Goal: Task Accomplishment & Management: Complete application form

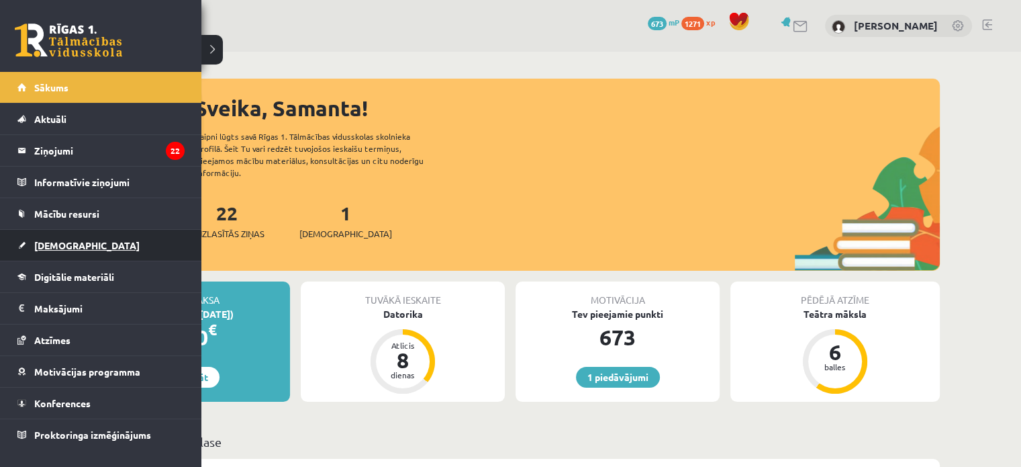
click at [62, 241] on span "[DEMOGRAPHIC_DATA]" at bounding box center [86, 245] width 105 height 12
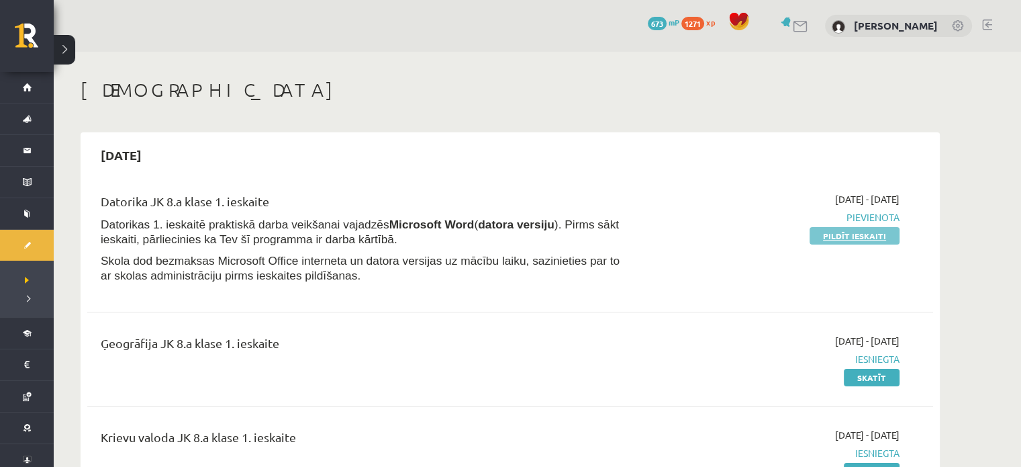
click at [837, 236] on link "Pildīt ieskaiti" at bounding box center [855, 235] width 90 height 17
click at [852, 235] on link "Pildīt ieskaiti" at bounding box center [855, 235] width 90 height 17
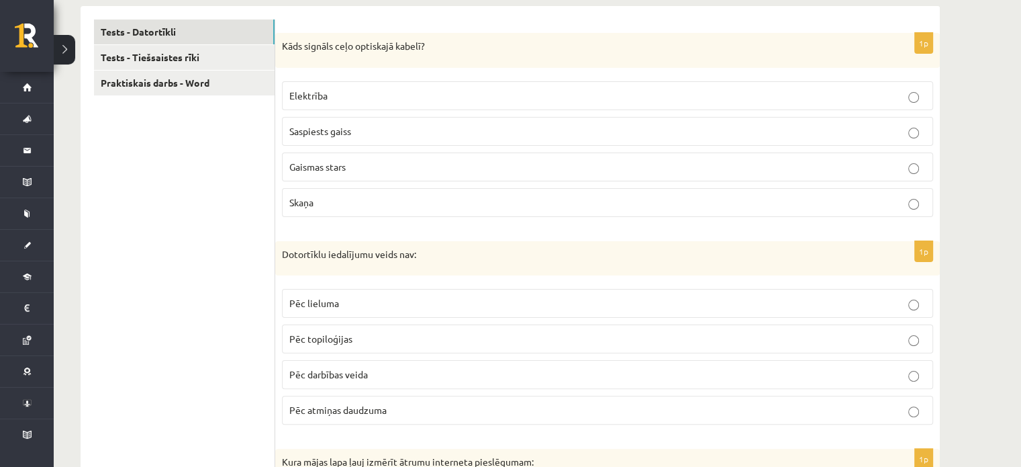
scroll to position [268, 0]
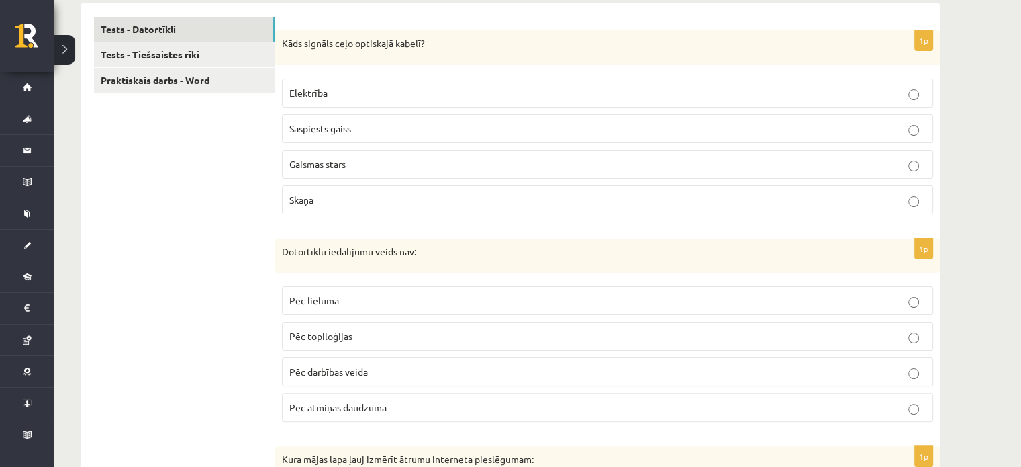
click at [741, 164] on p "Gaismas stars" at bounding box center [607, 164] width 637 height 14
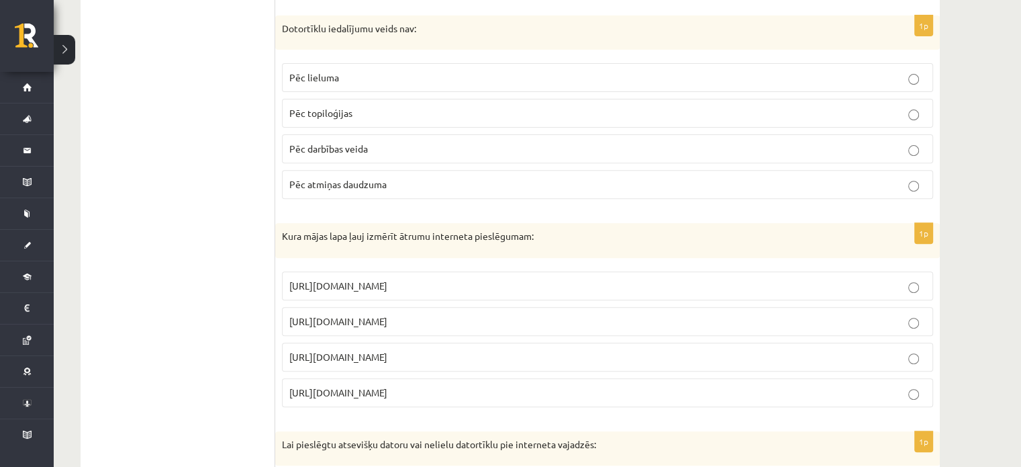
scroll to position [488, 0]
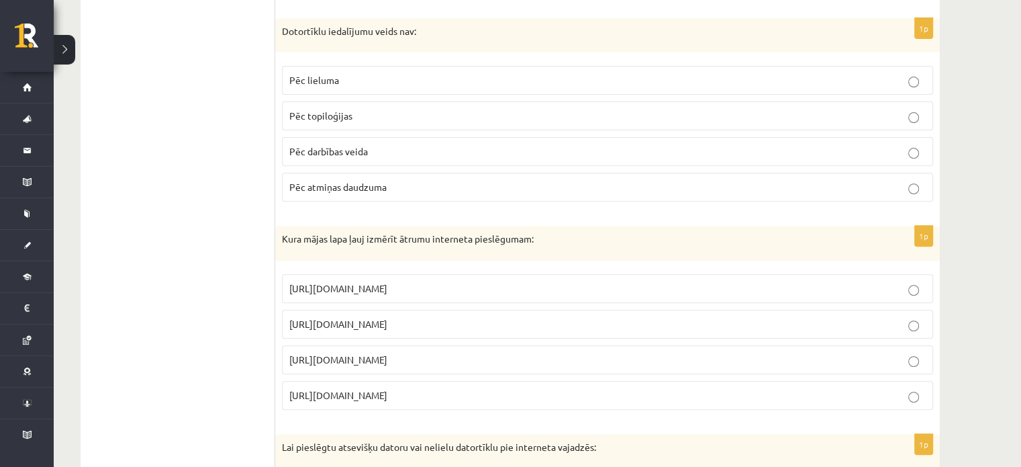
click at [465, 182] on p "Pēc atmiņas daudzuma" at bounding box center [607, 187] width 637 height 14
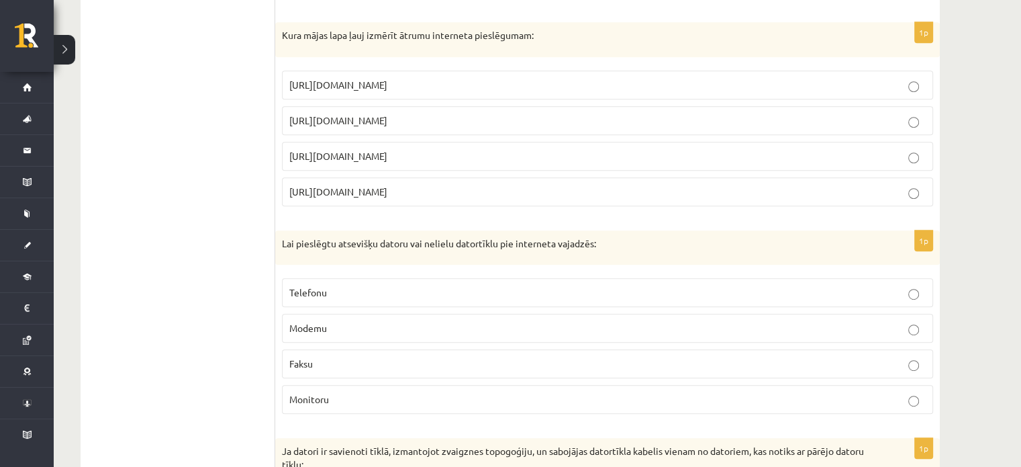
scroll to position [694, 0]
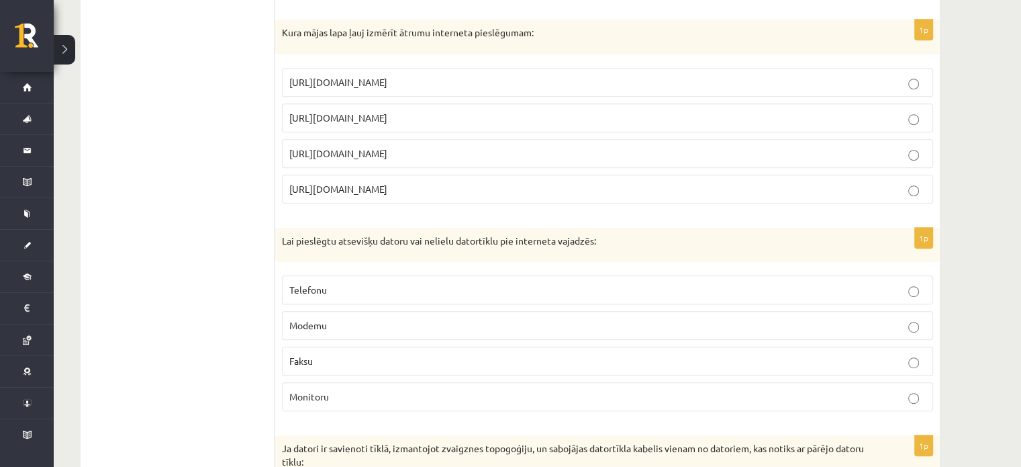
click at [714, 119] on p "[URL][DOMAIN_NAME]" at bounding box center [607, 118] width 637 height 14
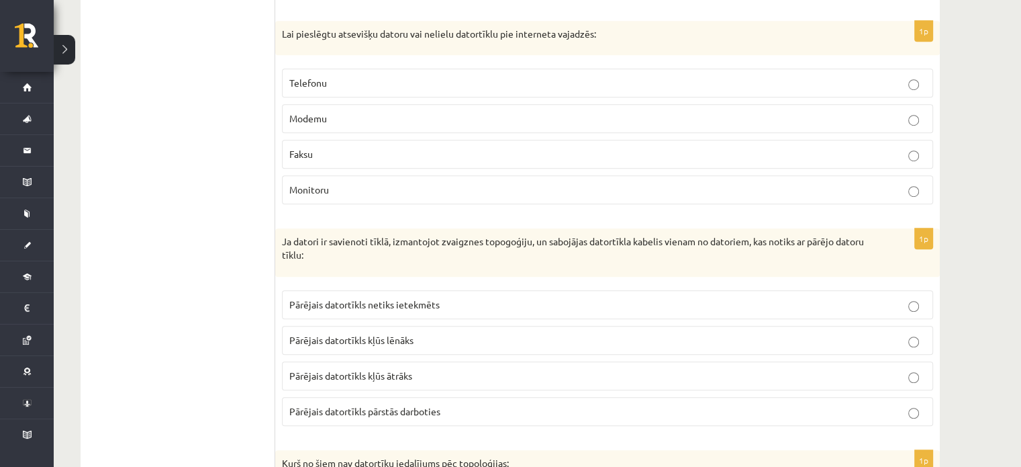
scroll to position [904, 0]
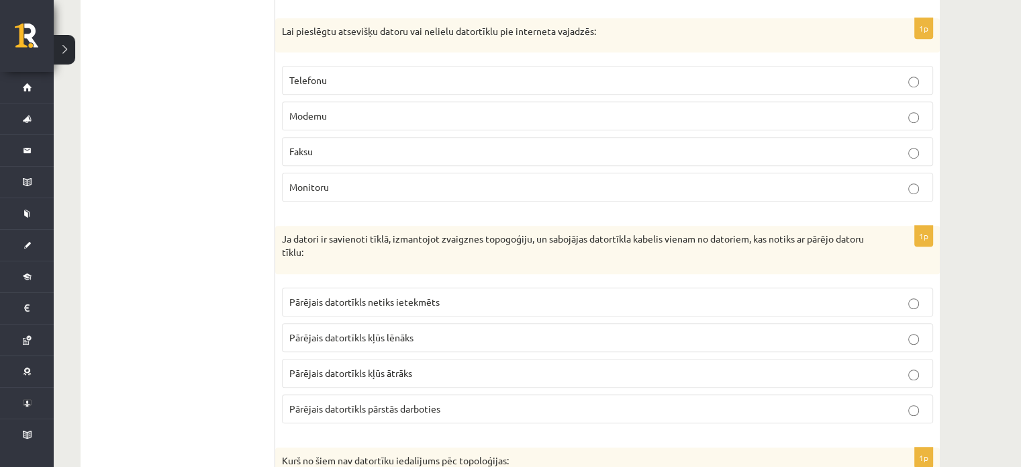
click at [670, 115] on p "Modemu" at bounding box center [607, 116] width 637 height 14
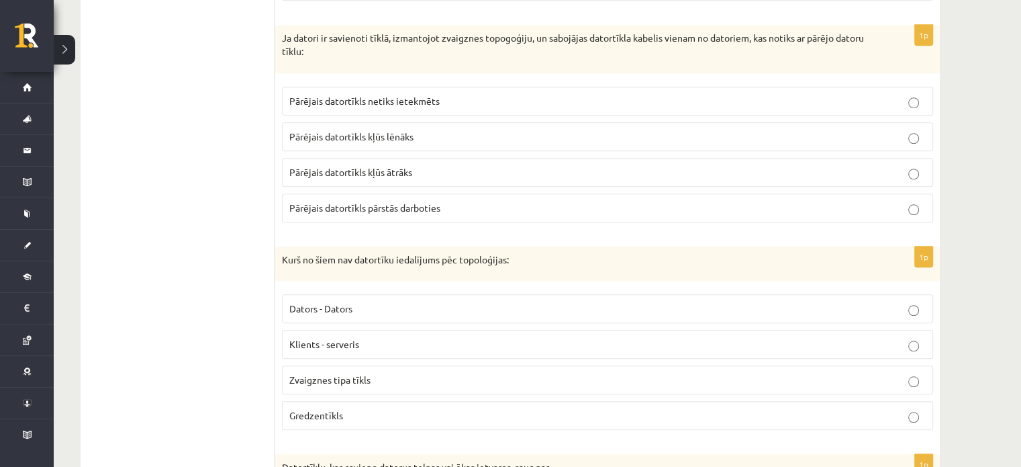
scroll to position [1110, 0]
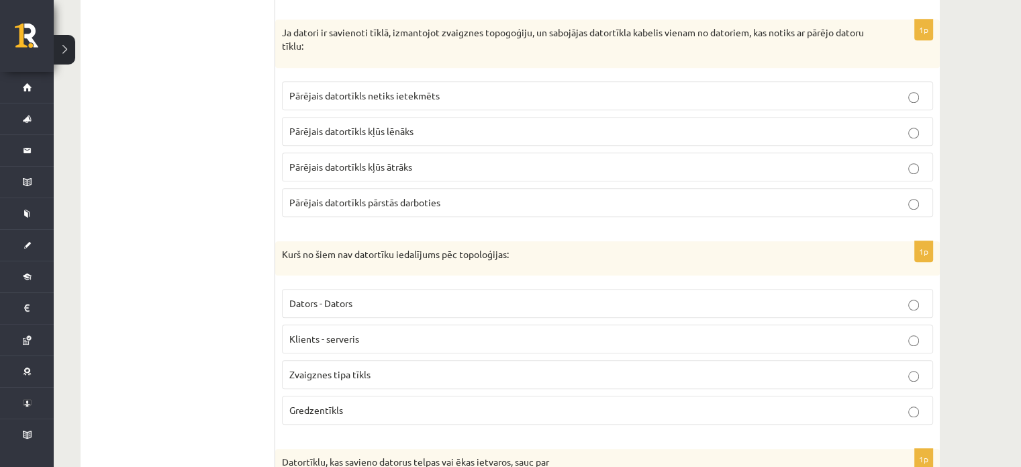
click at [707, 89] on p "Pārējais datortīkls netiks ietekmēts" at bounding box center [607, 96] width 637 height 14
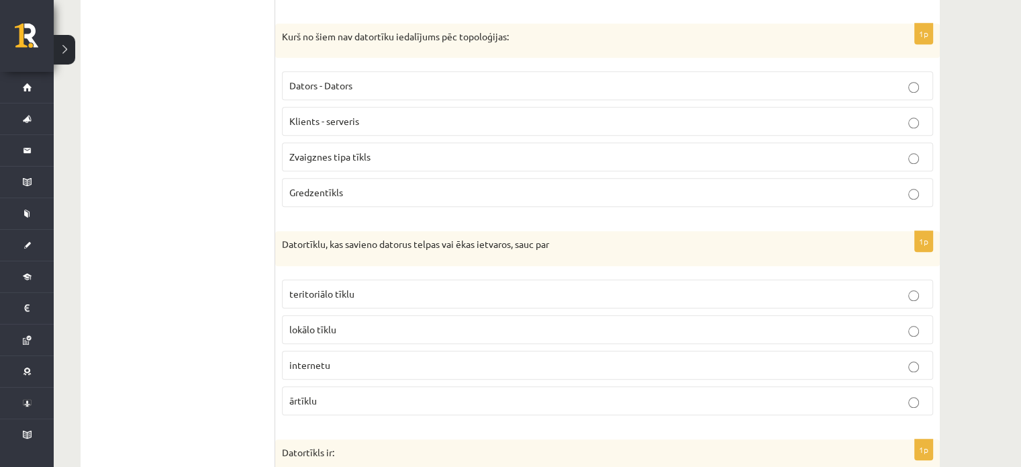
scroll to position [1338, 0]
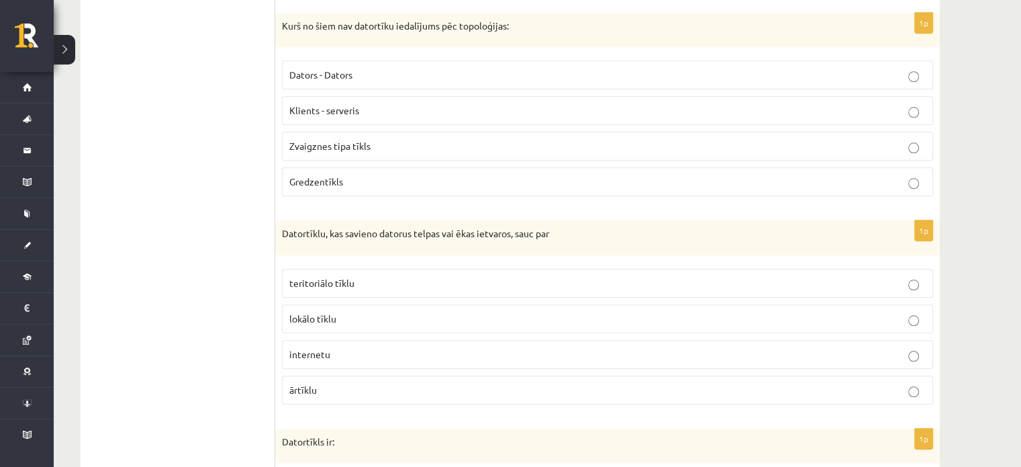
click at [684, 107] on p "Klients - serveris" at bounding box center [607, 110] width 637 height 14
click at [455, 314] on p "lokālo tīklu" at bounding box center [607, 319] width 637 height 14
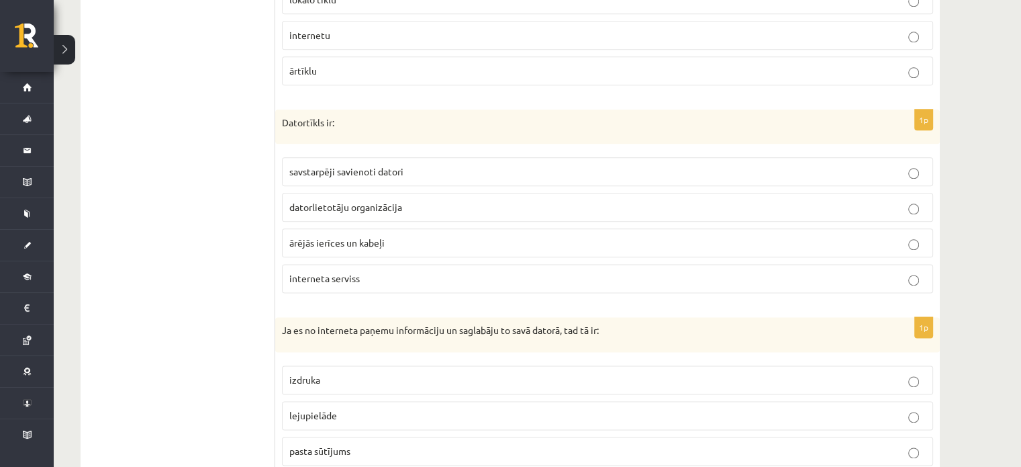
scroll to position [1732, 0]
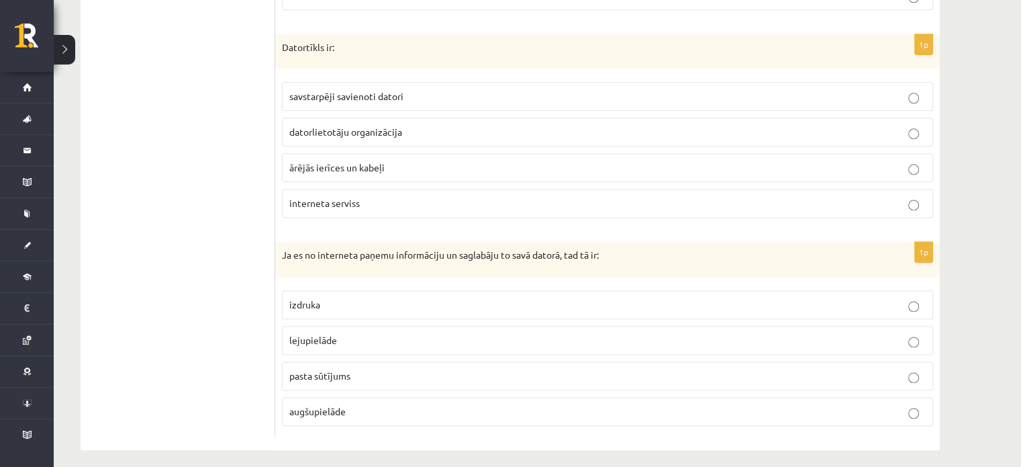
click at [761, 91] on p "savstarpēji savienoti datori" at bounding box center [607, 96] width 637 height 14
click at [330, 326] on label "lejupielāde" at bounding box center [607, 340] width 651 height 29
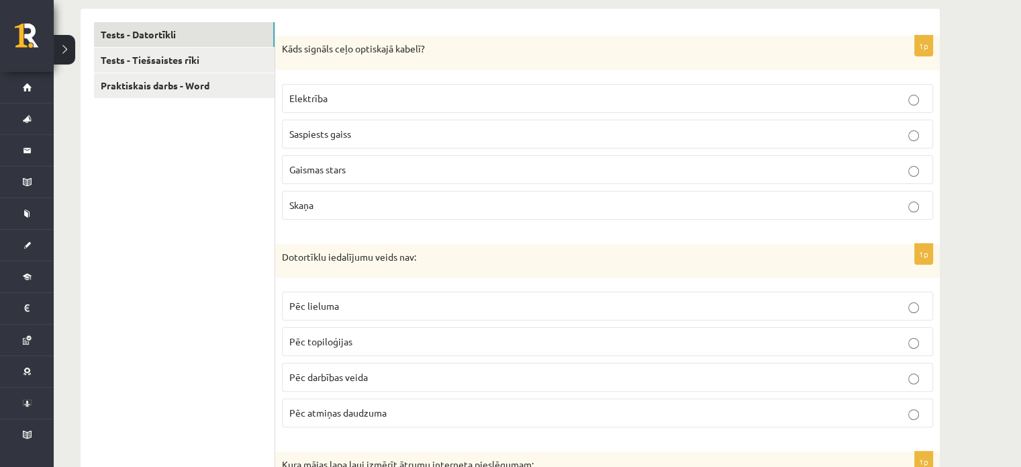
scroll to position [64, 0]
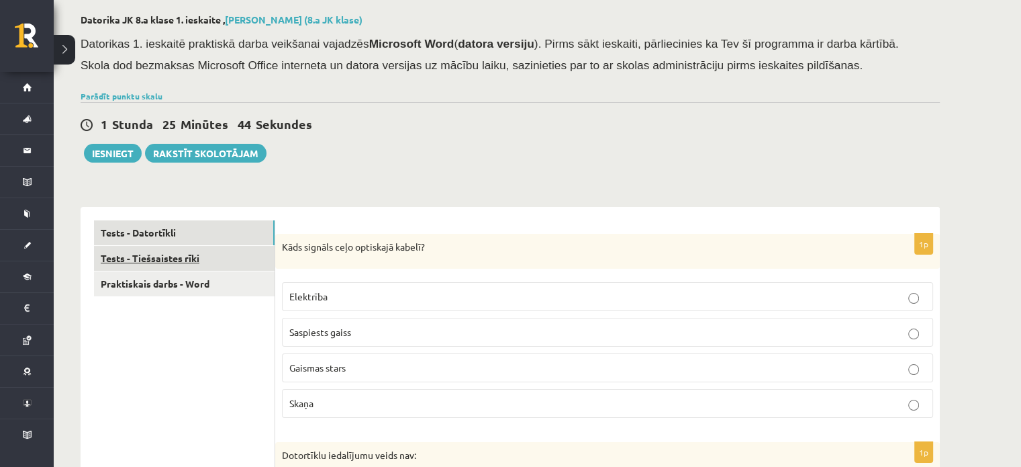
click at [174, 264] on link "Tests - Tiešsaistes rīki" at bounding box center [184, 258] width 181 height 25
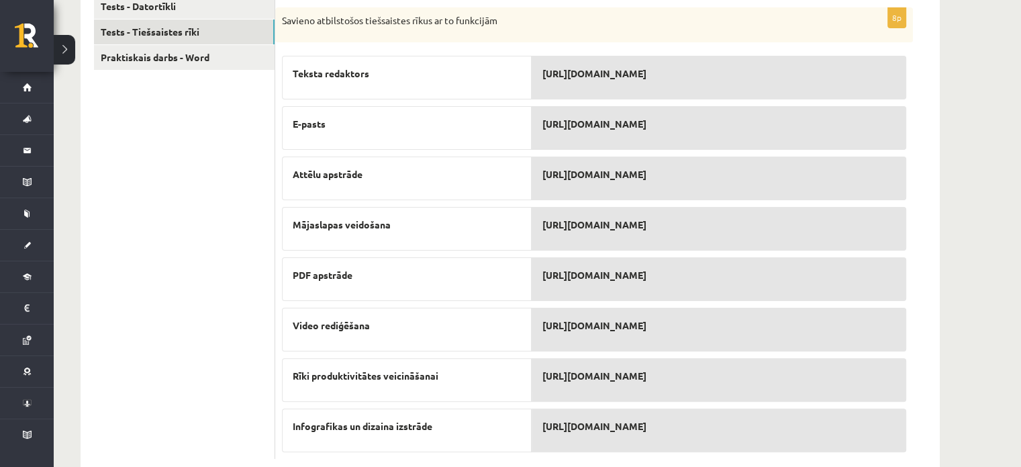
scroll to position [290, 0]
click at [248, 2] on link "Tests - Datortīkli" at bounding box center [184, 7] width 181 height 25
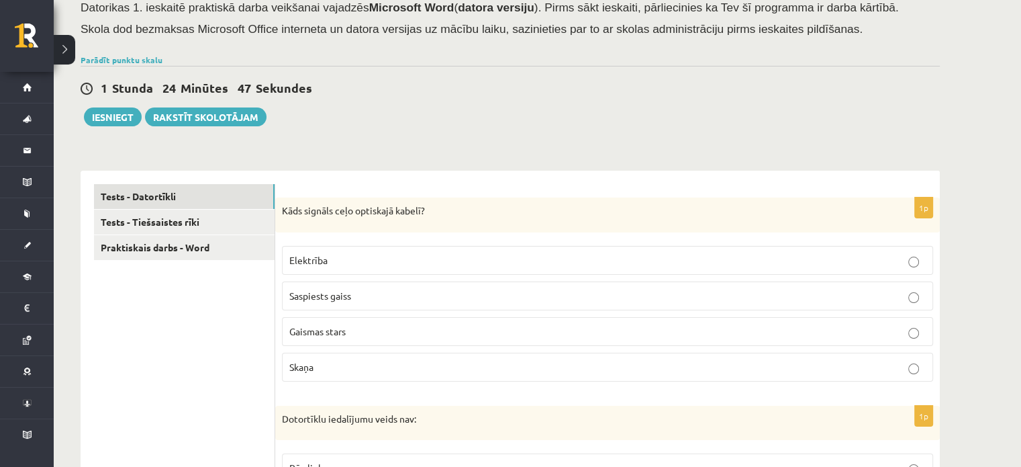
scroll to position [103, 0]
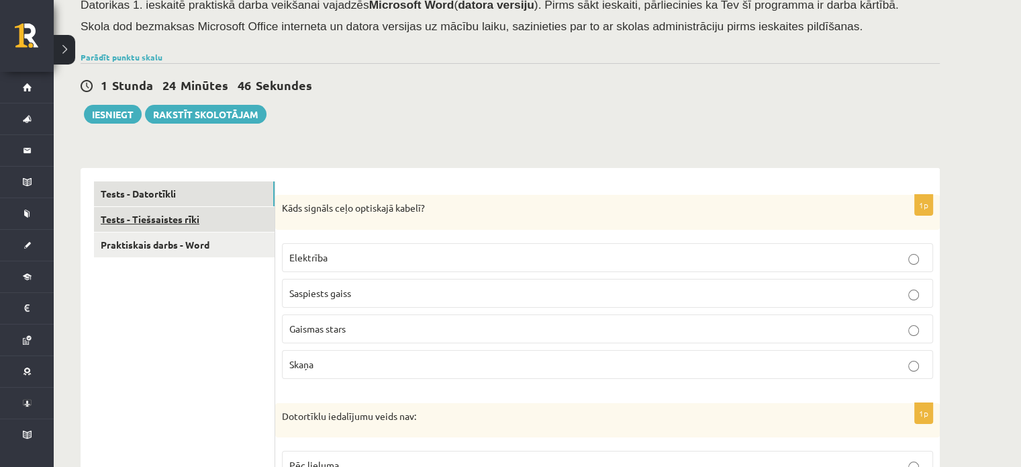
click at [250, 227] on link "Tests - Tiešsaistes rīki" at bounding box center [184, 219] width 181 height 25
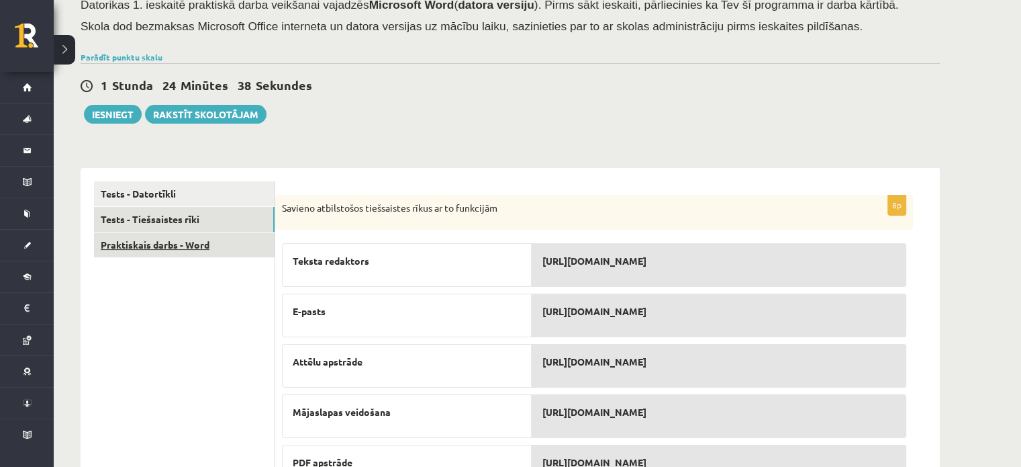
click at [226, 233] on link "Praktiskais darbs - Word" at bounding box center [184, 244] width 181 height 25
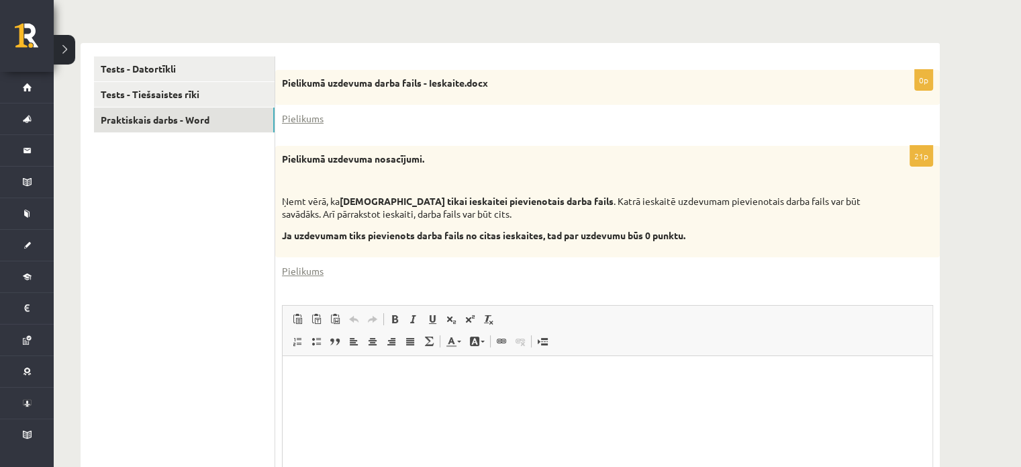
scroll to position [227, 0]
click at [212, 95] on link "Tests - Tiešsaistes rīki" at bounding box center [184, 95] width 181 height 25
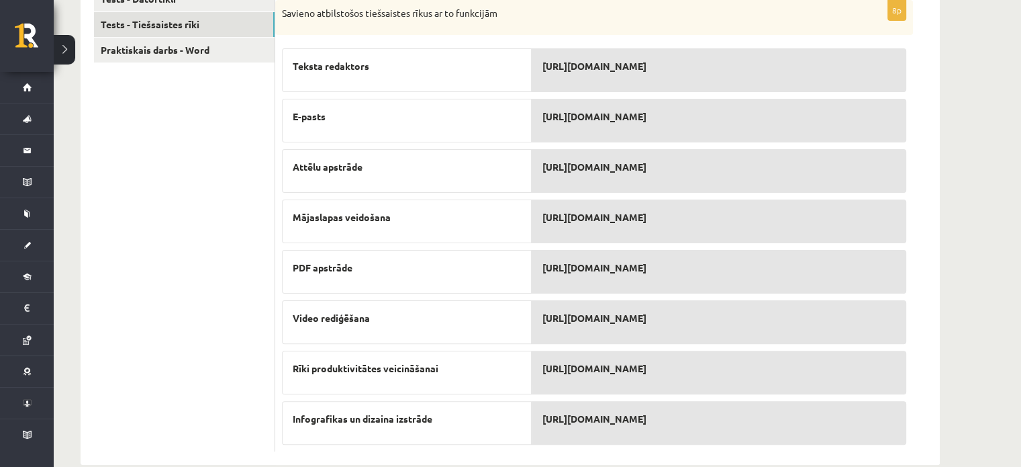
scroll to position [307, 0]
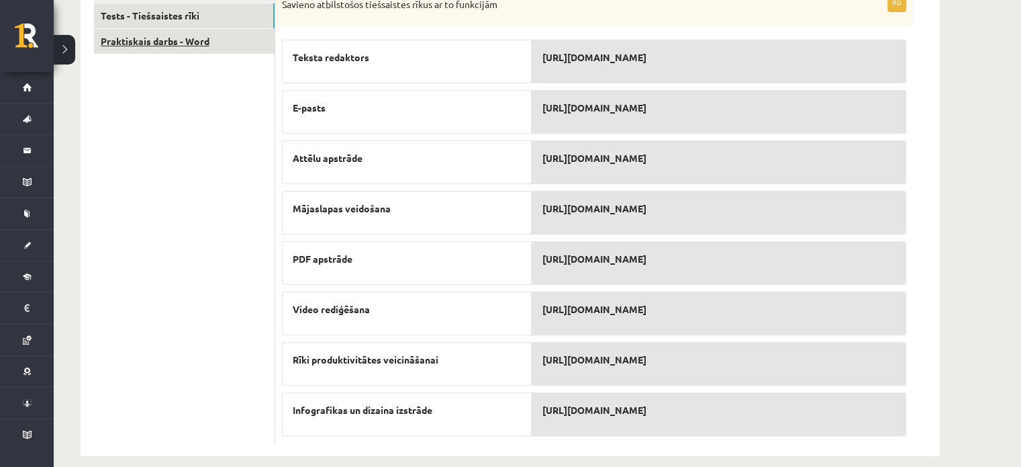
click at [162, 34] on link "Praktiskais darbs - Word" at bounding box center [184, 41] width 181 height 25
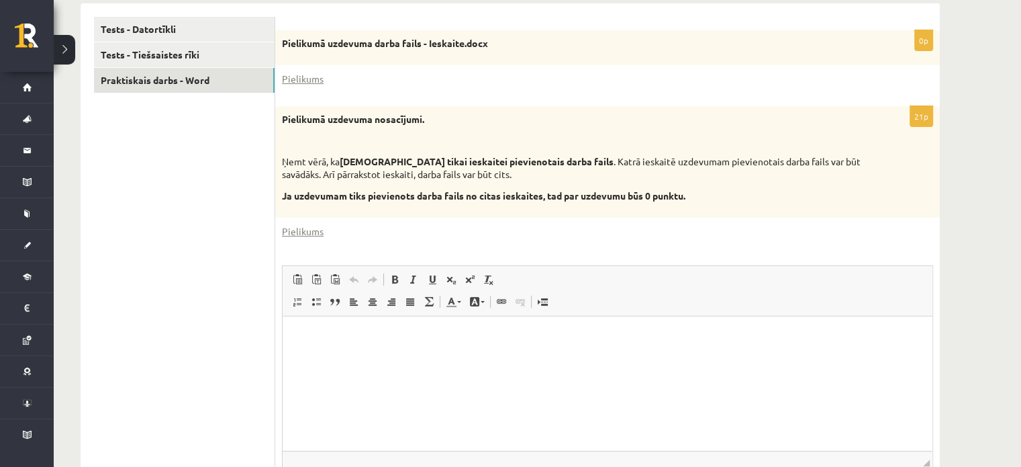
scroll to position [285, 0]
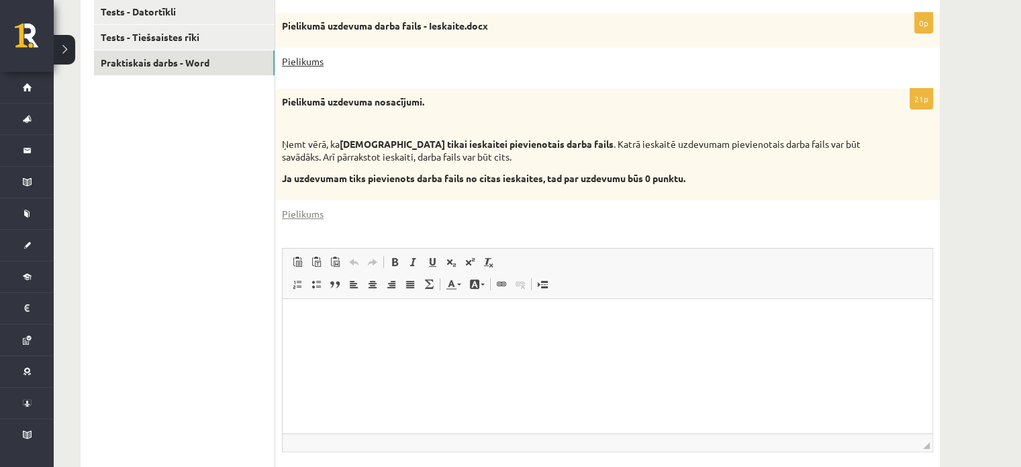
click at [298, 60] on link "Pielikums" at bounding box center [303, 61] width 42 height 14
click at [310, 209] on link "Pielikums" at bounding box center [303, 214] width 42 height 14
click at [843, 65] on div "Pielikums" at bounding box center [607, 61] width 651 height 14
